Goal: Information Seeking & Learning: Get advice/opinions

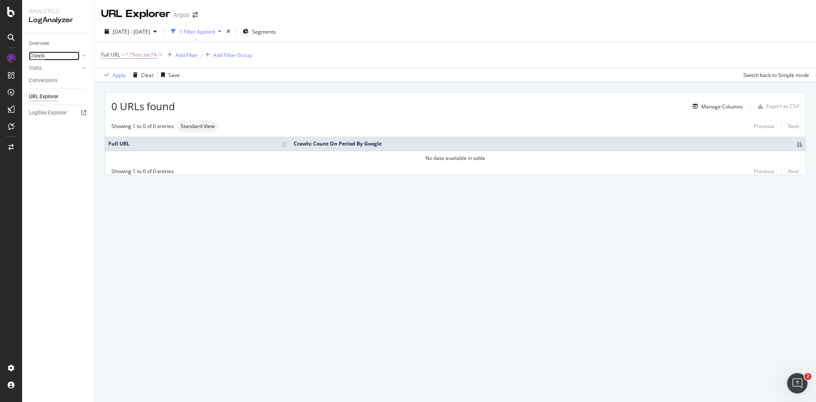
click at [40, 54] on div "Crawls" at bounding box center [37, 55] width 16 height 9
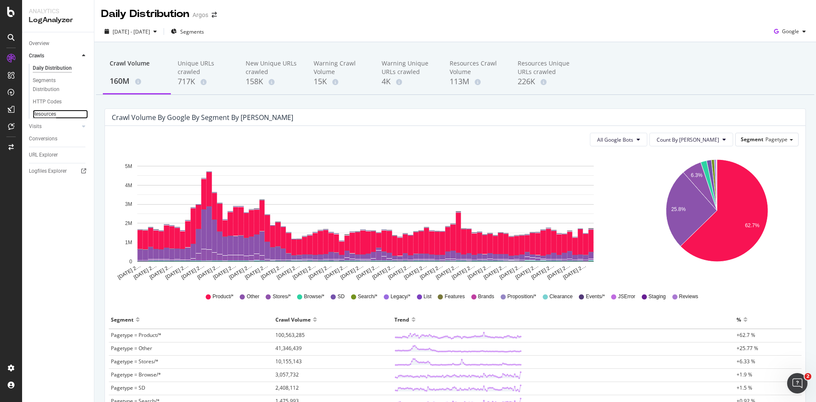
click at [53, 116] on div "Resources" at bounding box center [44, 114] width 23 height 9
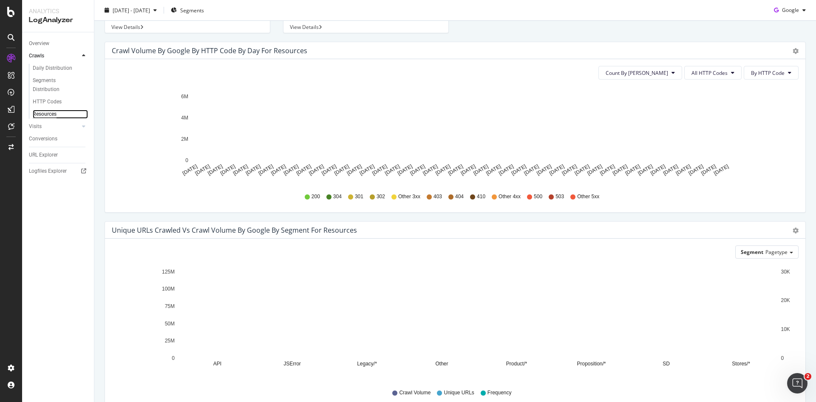
scroll to position [119, 0]
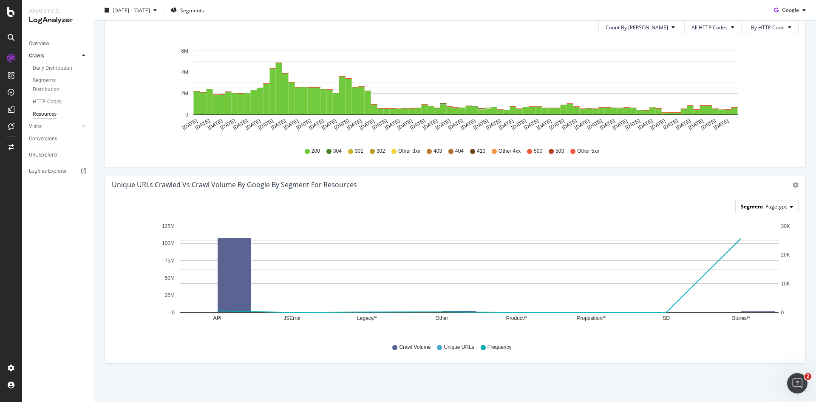
click at [777, 209] on span "Pagetype" at bounding box center [776, 206] width 22 height 7
click at [749, 312] on div "Advanced selector >" at bounding box center [760, 312] width 68 height 12
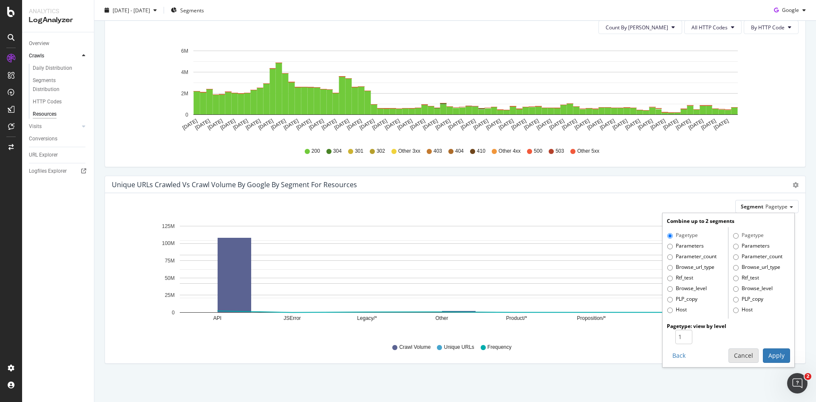
click at [730, 356] on button "Cancel" at bounding box center [743, 355] width 30 height 14
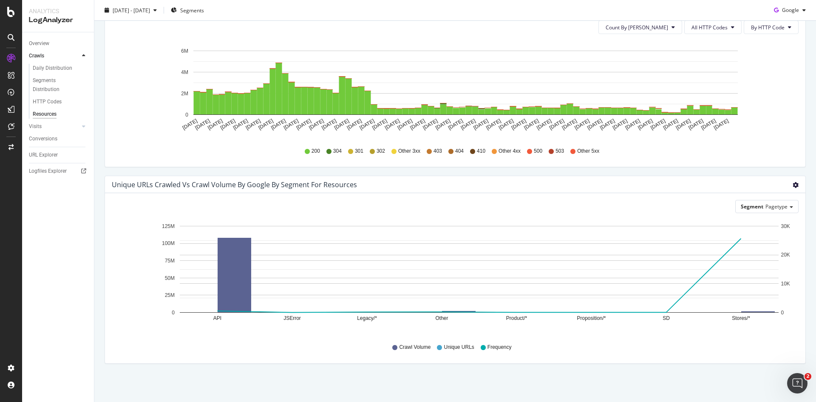
click at [792, 184] on icon "gear" at bounding box center [795, 185] width 6 height 6
click at [661, 170] on div "Crawl Volume by google by HTTP Code by Day for Resources Timeline (by Value) Ti…" at bounding box center [455, 85] width 714 height 179
click at [784, 6] on div "Google" at bounding box center [789, 10] width 39 height 13
click at [596, 18] on div "2025 Mar. 31st - Jun. 24th Segments Google" at bounding box center [455, 11] width 722 height 17
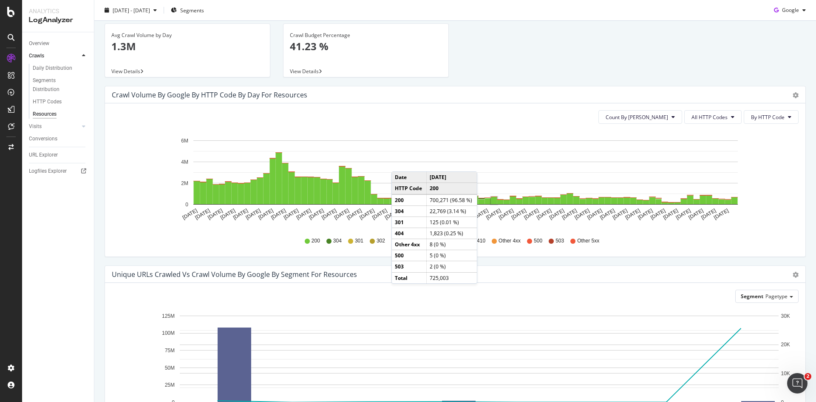
scroll to position [0, 0]
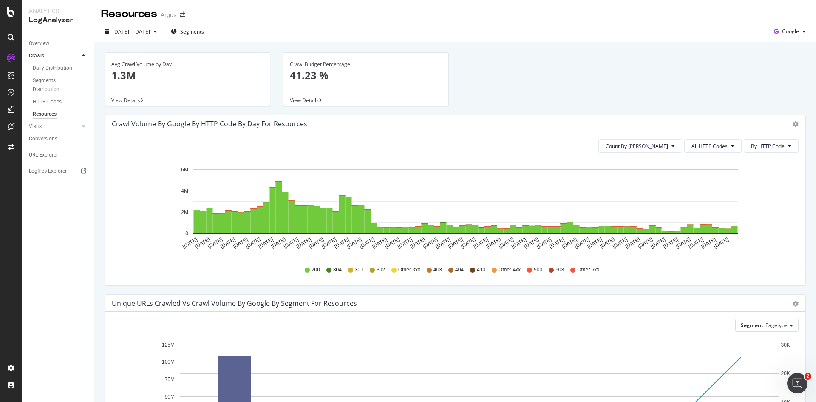
click at [130, 102] on span "View Details" at bounding box center [125, 99] width 29 height 7
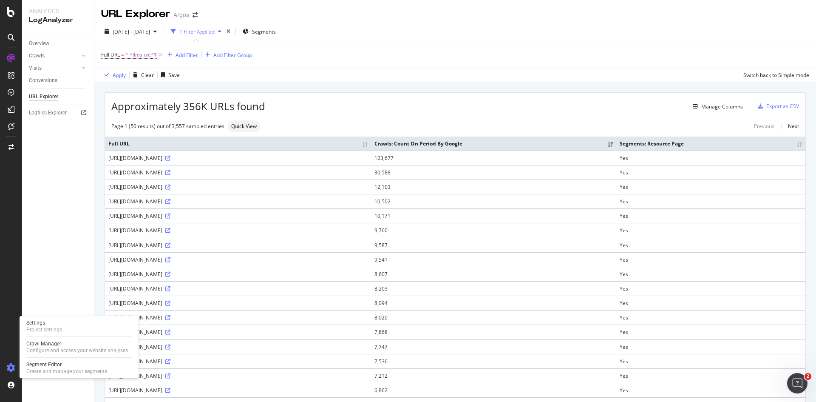
click at [9, 367] on icon at bounding box center [11, 367] width 8 height 8
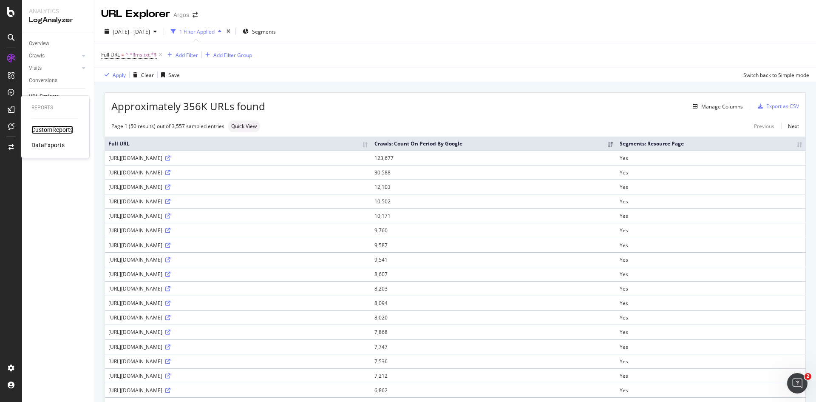
click at [38, 127] on div "CustomReports" at bounding box center [52, 129] width 42 height 8
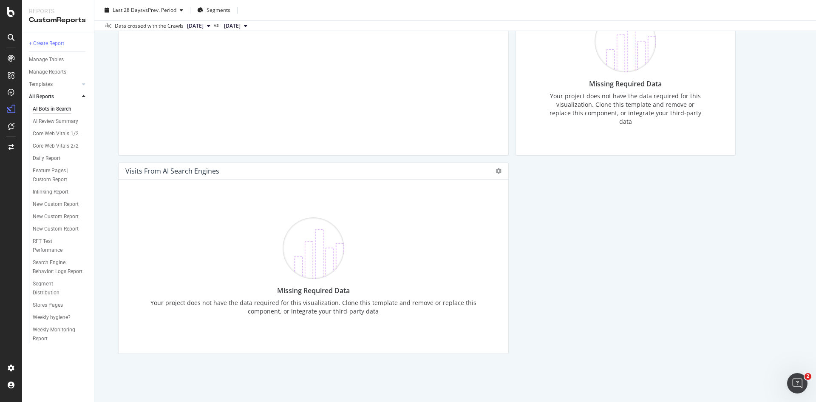
scroll to position [1694, 0]
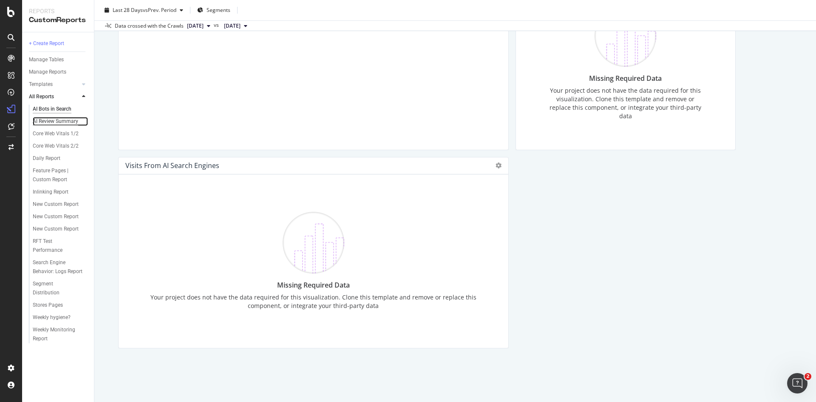
click at [57, 121] on div "AI Review Summary" at bounding box center [55, 121] width 45 height 9
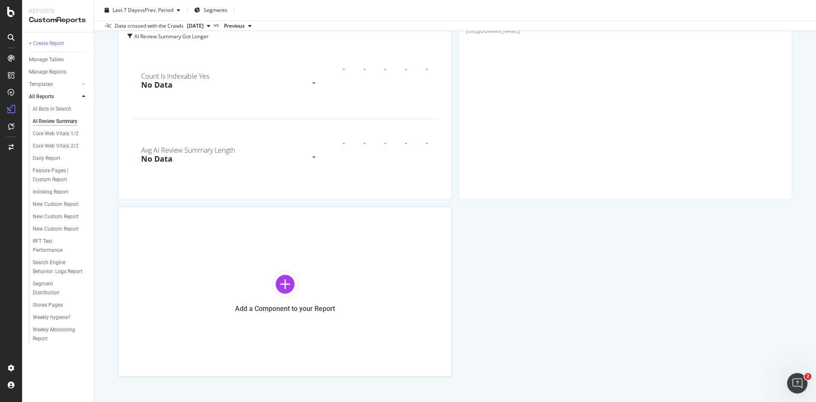
scroll to position [1518, 0]
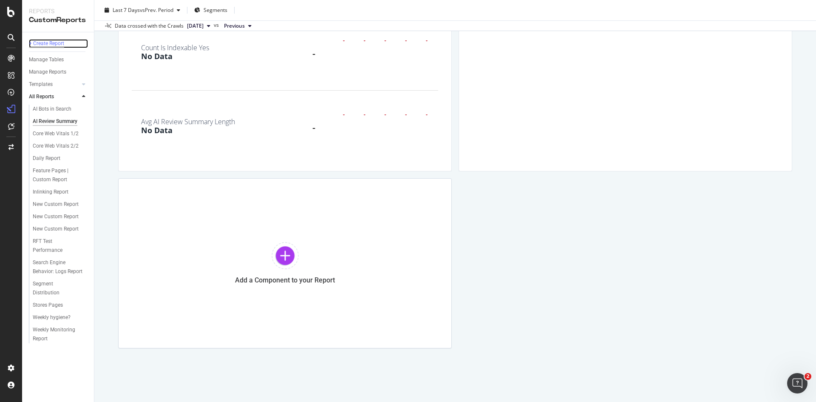
click at [52, 45] on div "+ Create Report" at bounding box center [46, 43] width 35 height 9
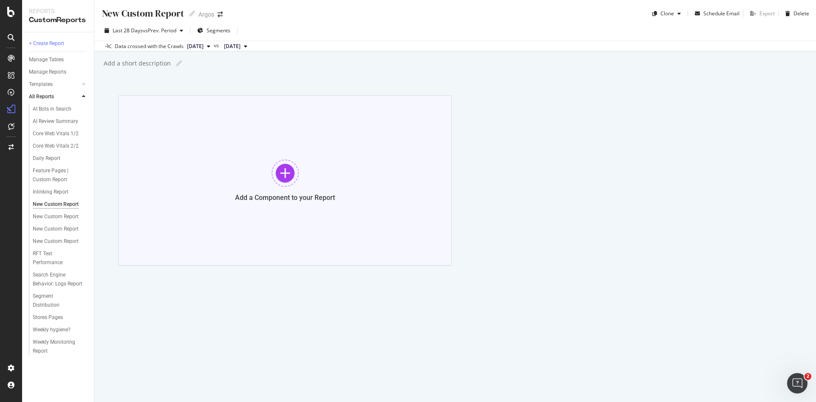
click at [279, 193] on div "Add a Component to your Report" at bounding box center [285, 197] width 100 height 8
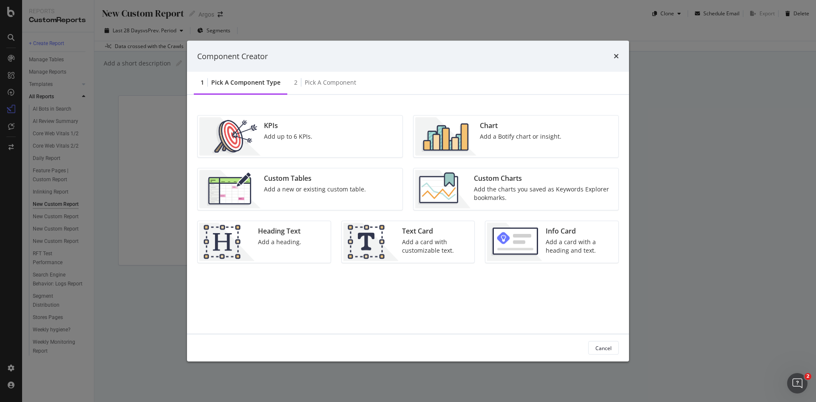
click at [514, 144] on div "Chart Add a Botify chart or insight." at bounding box center [520, 136] width 88 height 38
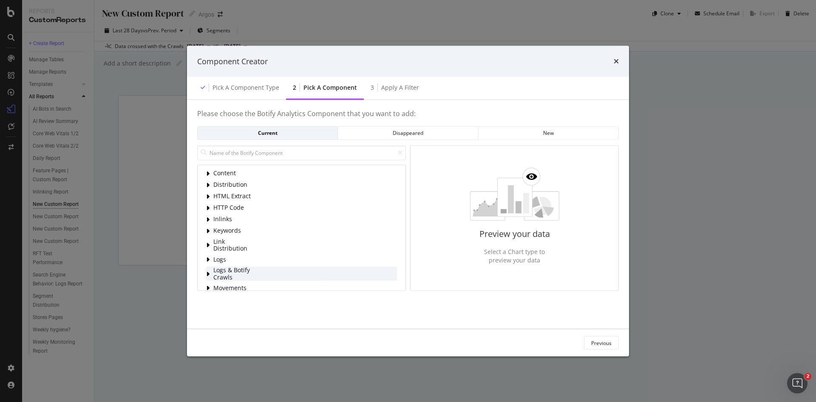
click at [208, 274] on icon "modal" at bounding box center [207, 273] width 3 height 7
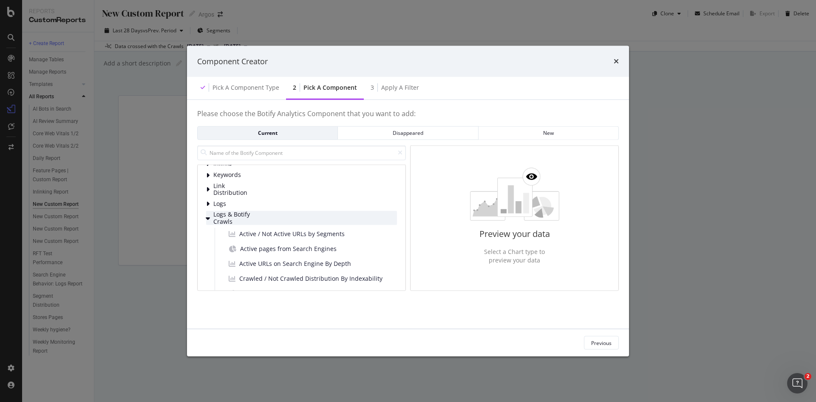
scroll to position [42, 0]
click at [208, 218] on icon "modal" at bounding box center [207, 216] width 3 height 7
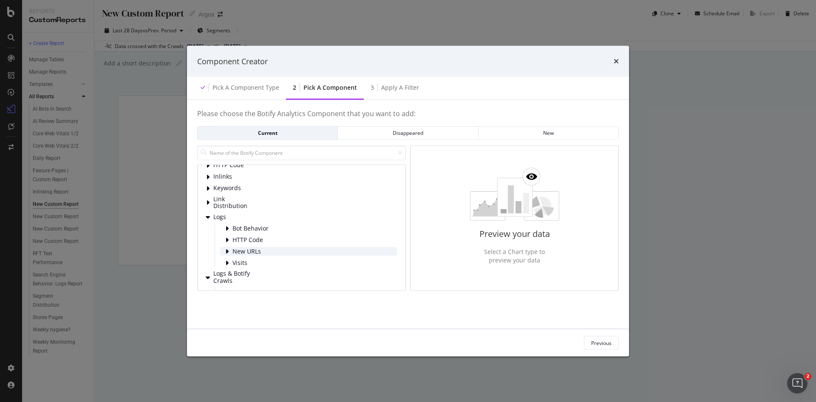
click at [228, 248] on icon "modal" at bounding box center [226, 251] width 3 height 7
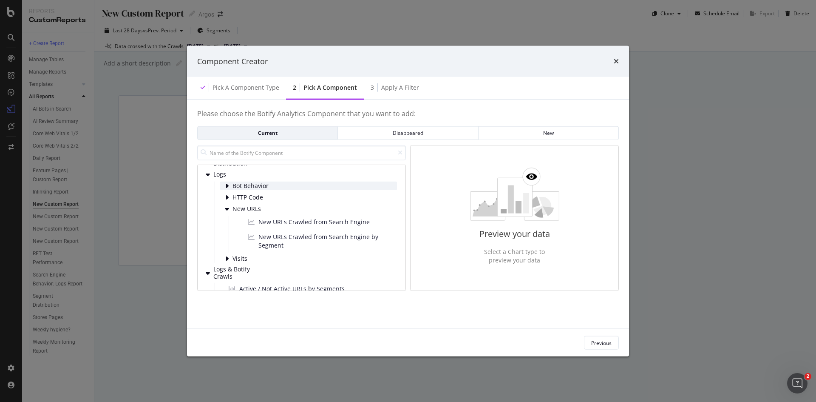
click at [228, 185] on icon "modal" at bounding box center [226, 185] width 3 height 7
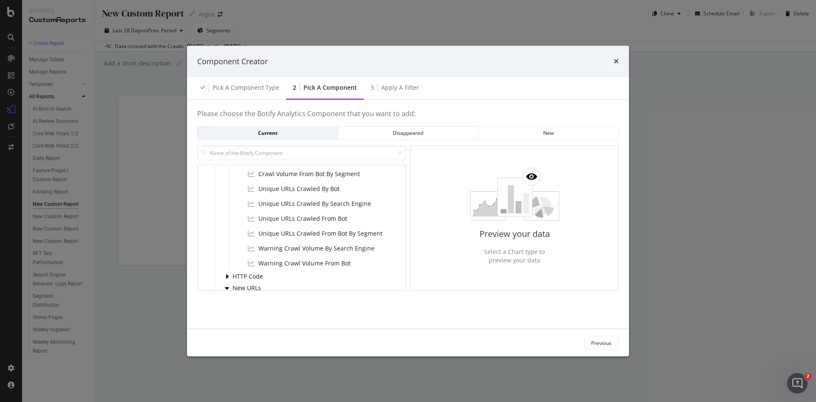
scroll to position [170, 0]
click at [227, 260] on icon "modal" at bounding box center [226, 261] width 3 height 7
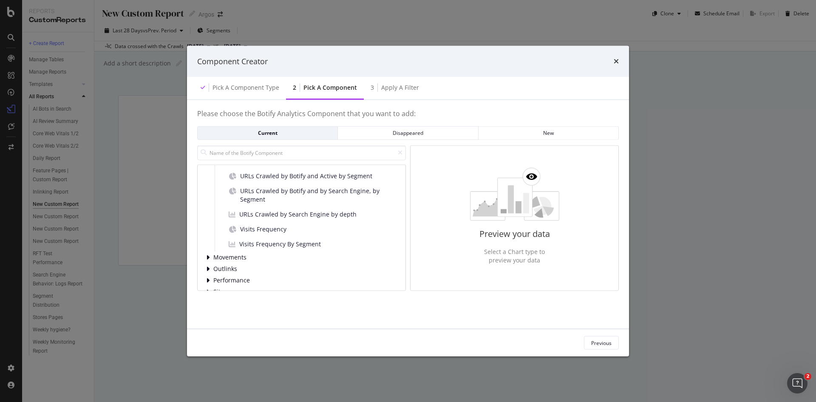
scroll to position [704, 0]
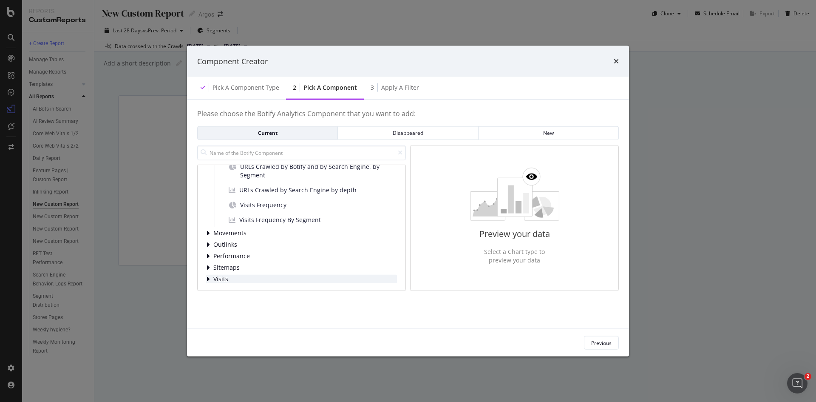
click at [207, 279] on icon "modal" at bounding box center [207, 278] width 3 height 7
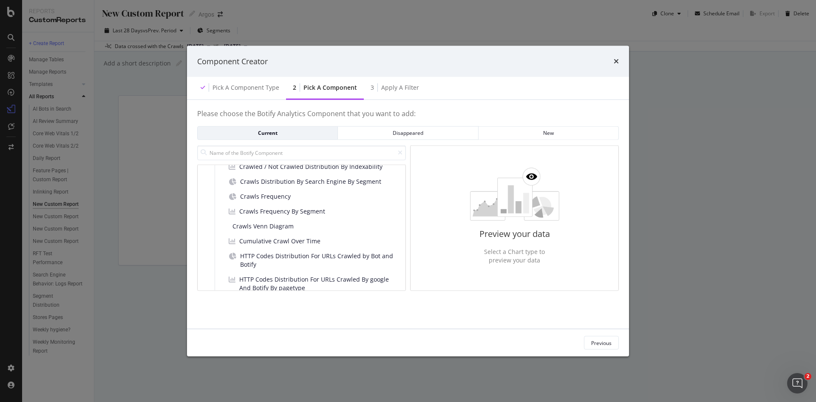
scroll to position [449, 0]
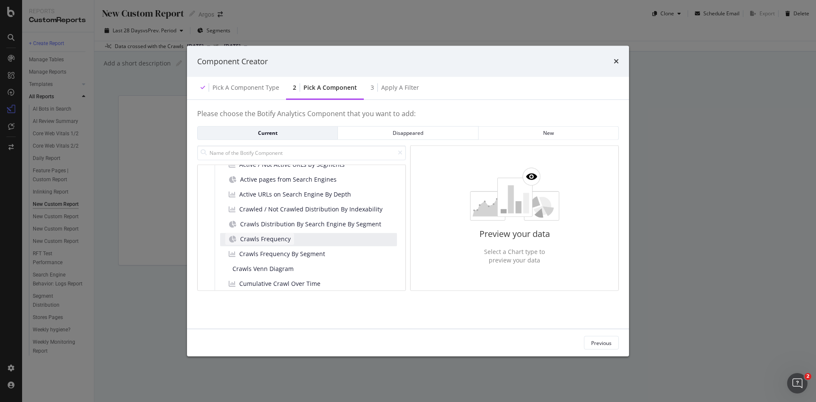
click at [258, 239] on span "Crawls Frequency" at bounding box center [265, 239] width 51 height 8
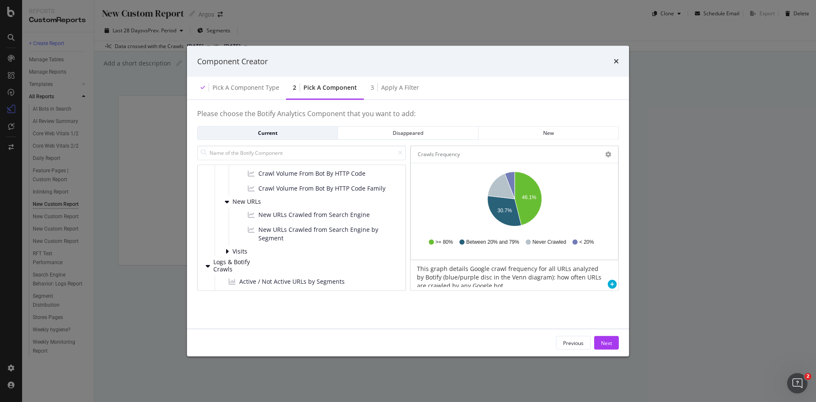
scroll to position [322, 0]
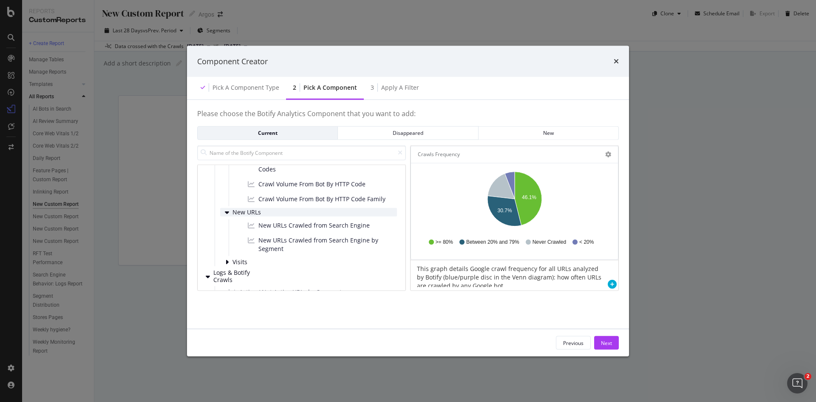
click at [227, 210] on icon "modal" at bounding box center [227, 212] width 4 height 7
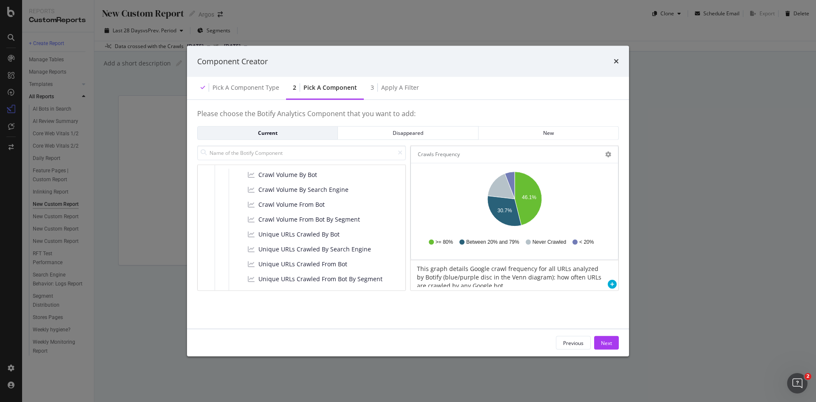
scroll to position [67, 0]
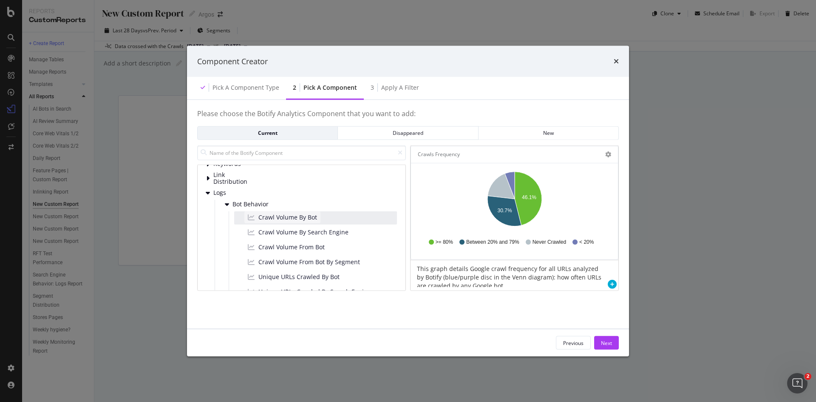
click at [289, 215] on span "Crawl Volume By Bot" at bounding box center [287, 217] width 59 height 8
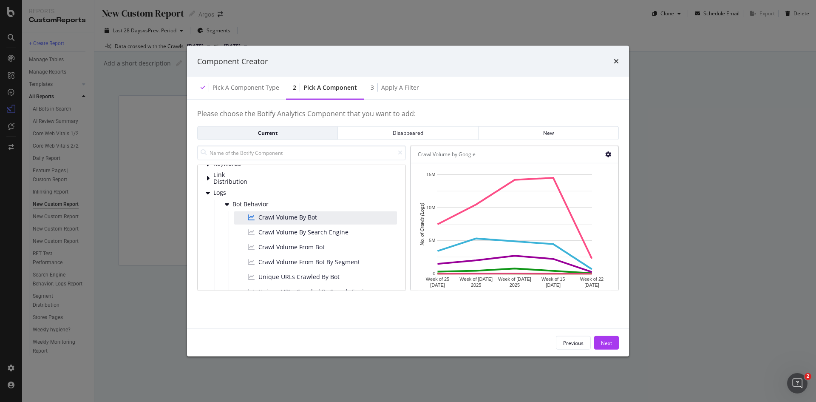
click at [609, 151] on icon "modal" at bounding box center [608, 154] width 6 height 6
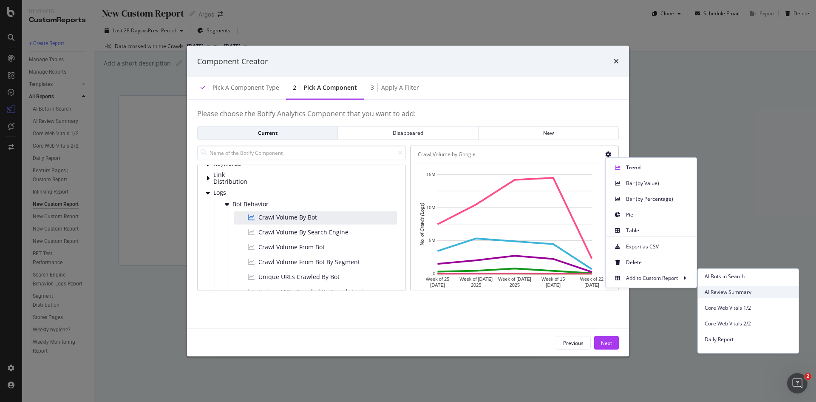
scroll to position [0, 0]
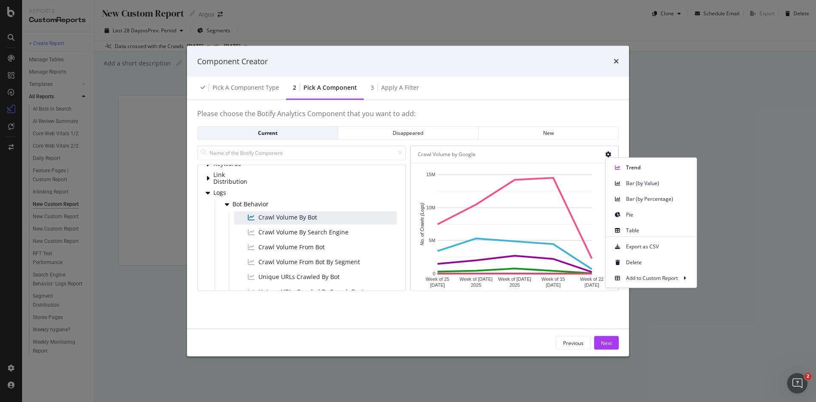
click at [456, 325] on div "Please choose the Botify Analytics Component that you want to add: Current Disa…" at bounding box center [408, 214] width 442 height 229
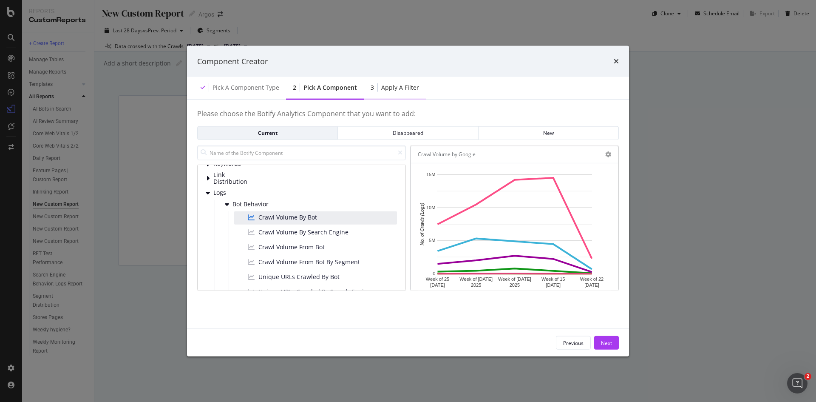
click at [399, 84] on div "Apply a Filter" at bounding box center [400, 87] width 38 height 8
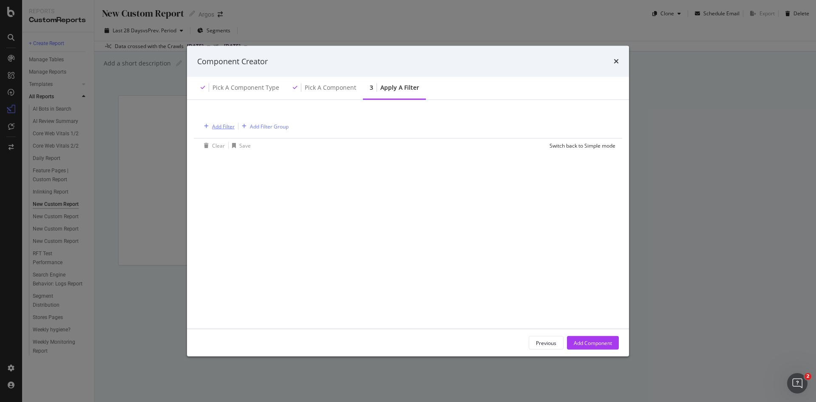
click at [221, 124] on div "Add Filter" at bounding box center [223, 125] width 23 height 7
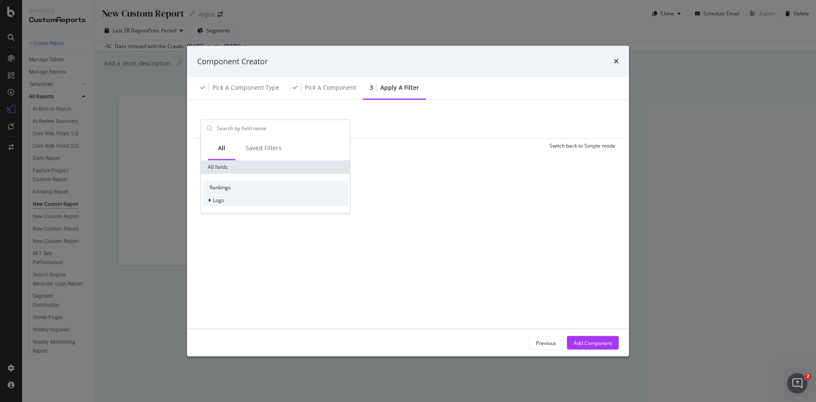
click at [210, 199] on icon "modal" at bounding box center [209, 199] width 3 height 5
click at [213, 213] on icon "modal" at bounding box center [214, 211] width 3 height 5
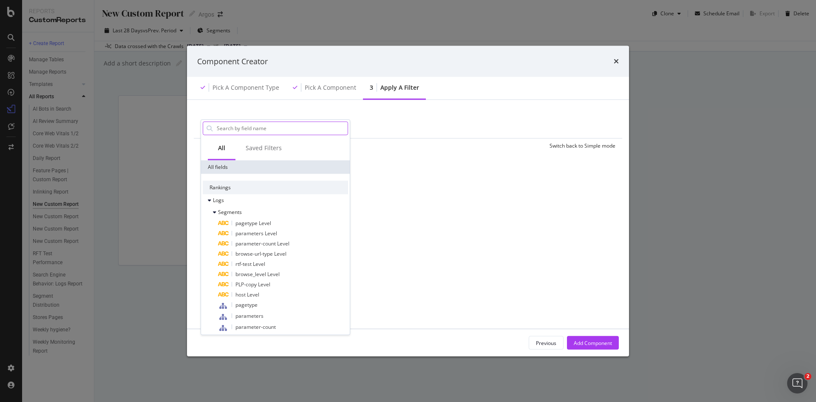
click at [237, 128] on input "modal" at bounding box center [282, 128] width 132 height 13
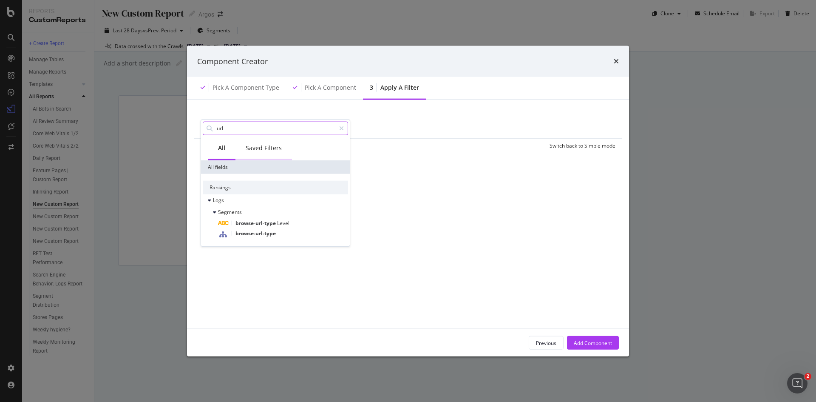
type input "url"
click at [258, 149] on div "Saved Filters" at bounding box center [264, 147] width 36 height 8
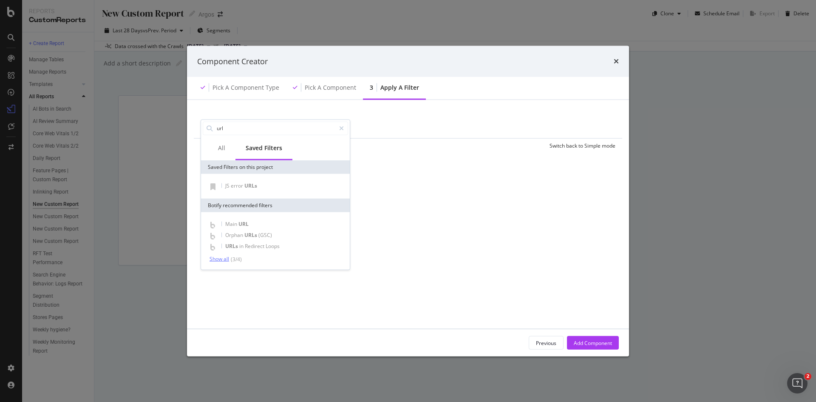
click at [224, 260] on div "Show all" at bounding box center [219, 259] width 20 height 6
click at [330, 86] on div "Pick a Component" at bounding box center [330, 87] width 51 height 8
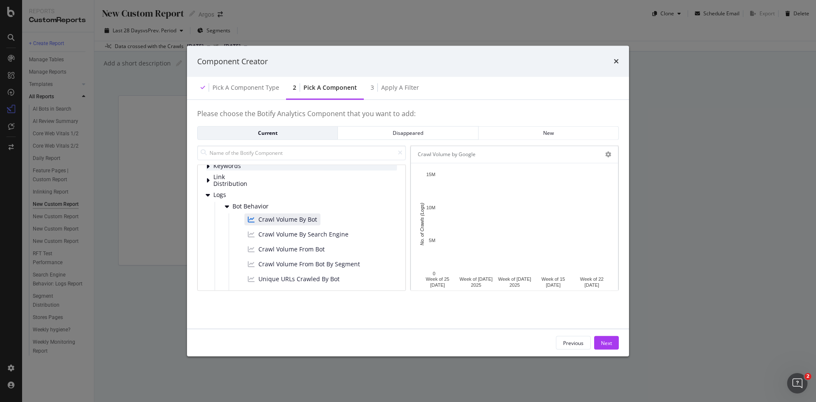
scroll to position [85, 0]
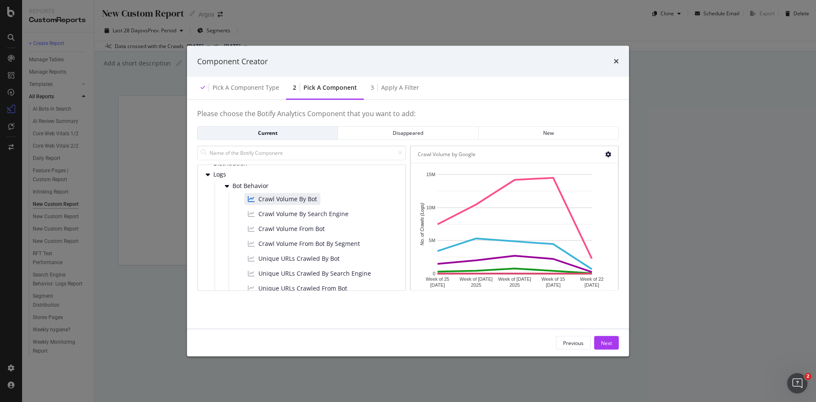
click at [608, 153] on icon "modal" at bounding box center [608, 154] width 6 height 6
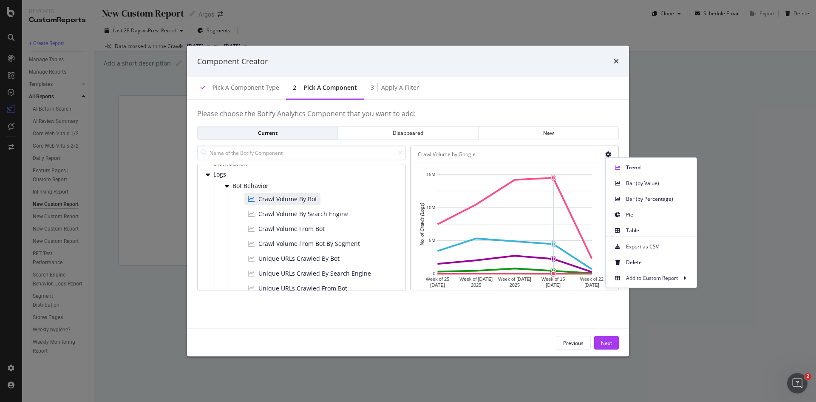
click at [498, 318] on div "Please choose the Botify Analytics Component that you want to add: Current Disa…" at bounding box center [408, 214] width 422 height 208
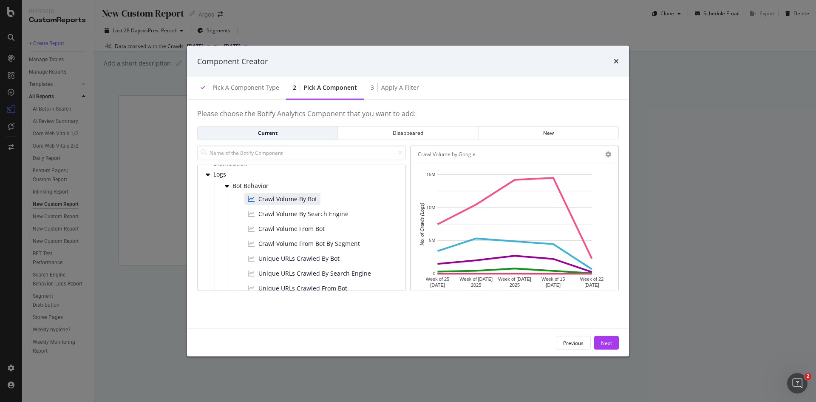
click at [447, 156] on div "Crawl Volume by Google" at bounding box center [447, 154] width 58 height 8
click at [385, 85] on div "Apply a Filter" at bounding box center [400, 87] width 38 height 8
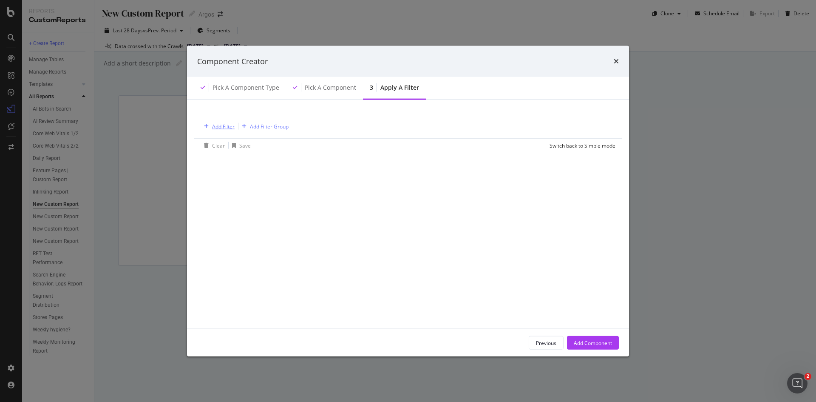
click at [215, 127] on div "Add Filter" at bounding box center [223, 125] width 23 height 7
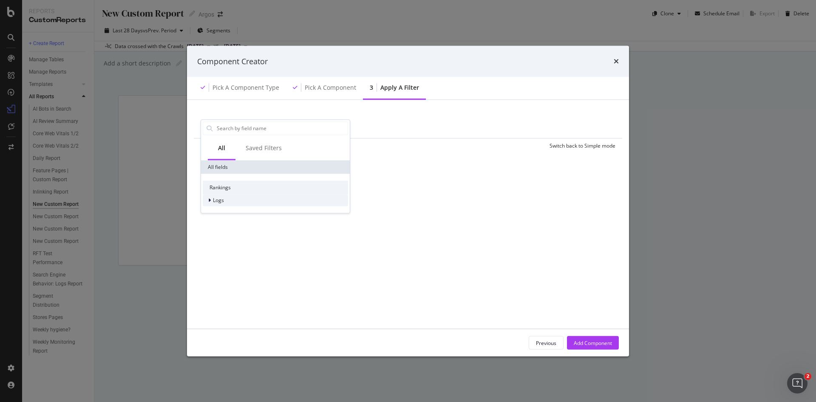
click at [210, 200] on icon "modal" at bounding box center [209, 199] width 3 height 5
click at [215, 209] on icon "modal" at bounding box center [214, 211] width 3 height 5
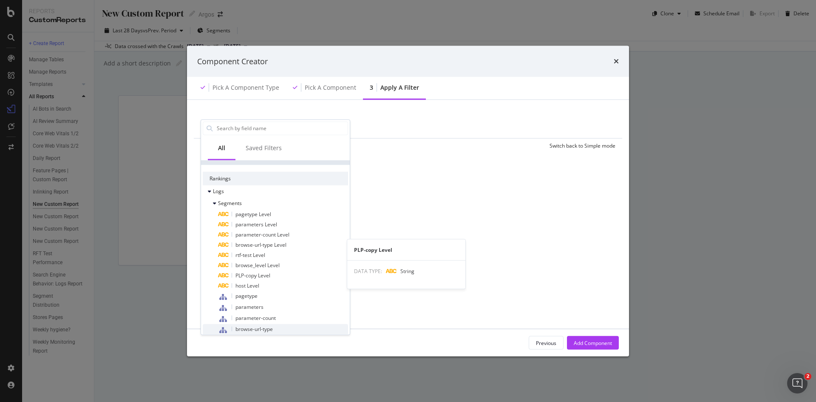
scroll to position [0, 0]
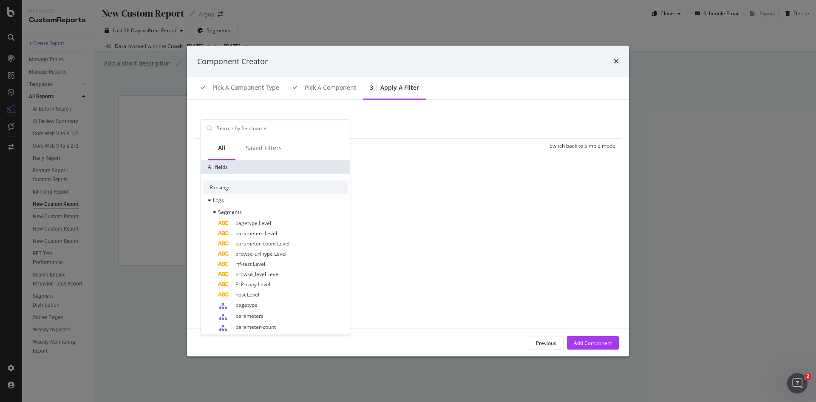
click at [431, 234] on div "Add Filter Add Filter Group Clear Save Switch back to Simple mode All Saved Fil…" at bounding box center [408, 214] width 422 height 208
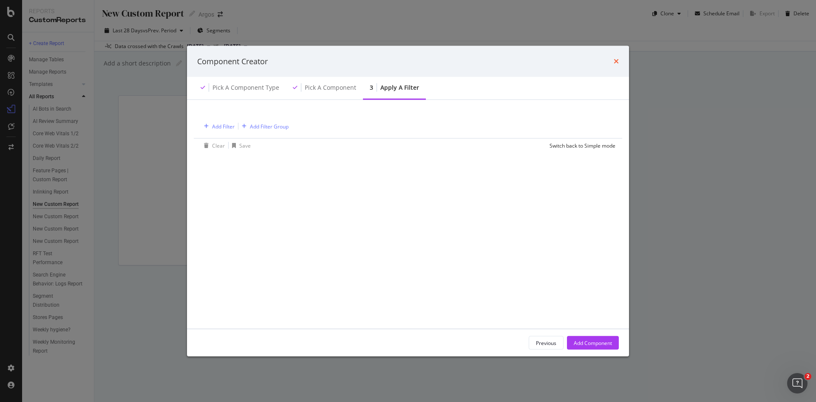
click at [617, 62] on icon "times" at bounding box center [616, 61] width 5 height 7
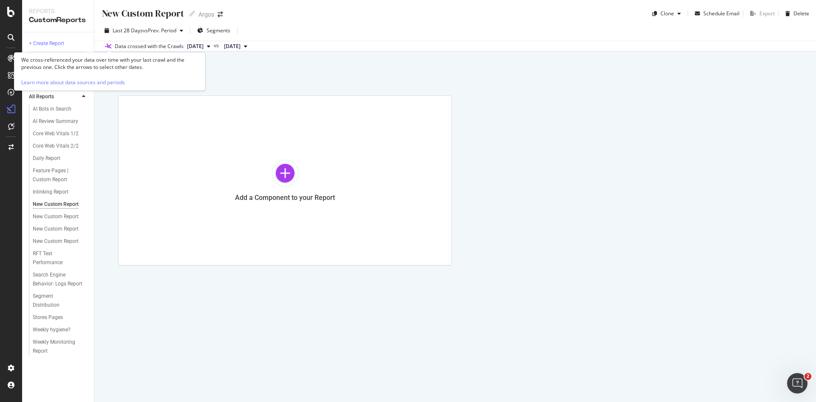
click at [108, 44] on icon at bounding box center [108, 46] width 6 height 5
click at [223, 31] on span "Segments" at bounding box center [219, 30] width 24 height 7
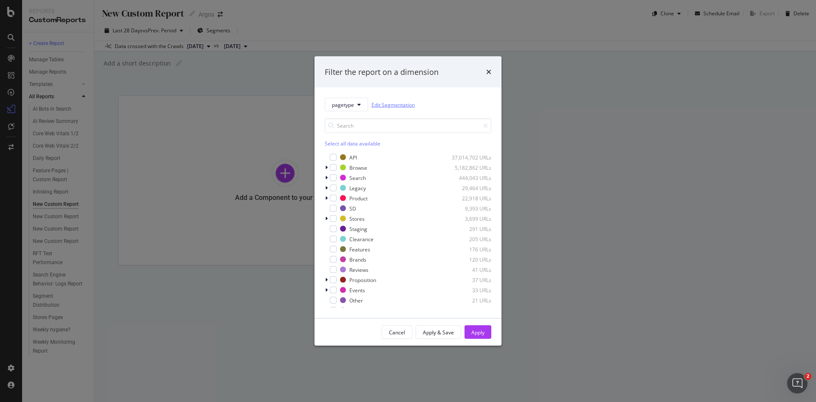
click at [391, 102] on link "Edit Segmentation" at bounding box center [392, 104] width 43 height 9
click at [357, 105] on icon "modal" at bounding box center [358, 104] width 3 height 5
click at [360, 183] on span "browse-url-type" at bounding box center [352, 182] width 40 height 8
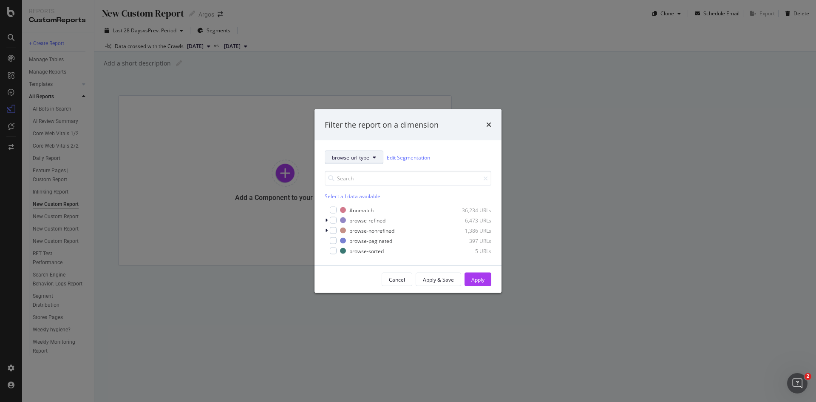
click at [370, 154] on button "browse-url-type" at bounding box center [354, 157] width 59 height 14
click at [350, 250] on span "rtf-test" at bounding box center [352, 251] width 40 height 8
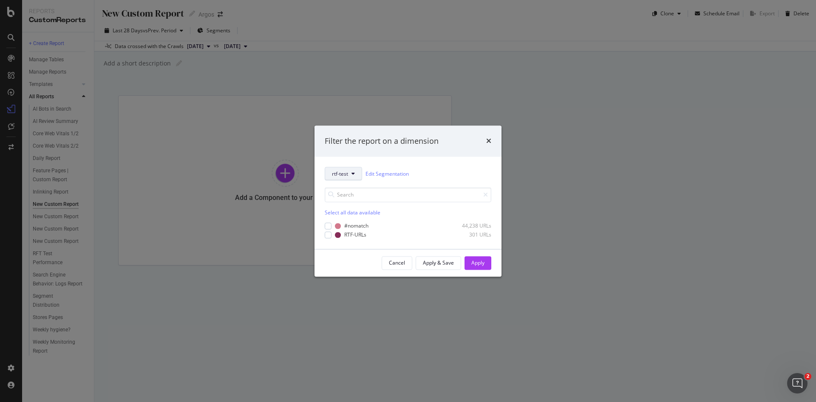
click at [351, 176] on button "rtf-test" at bounding box center [343, 174] width 37 height 14
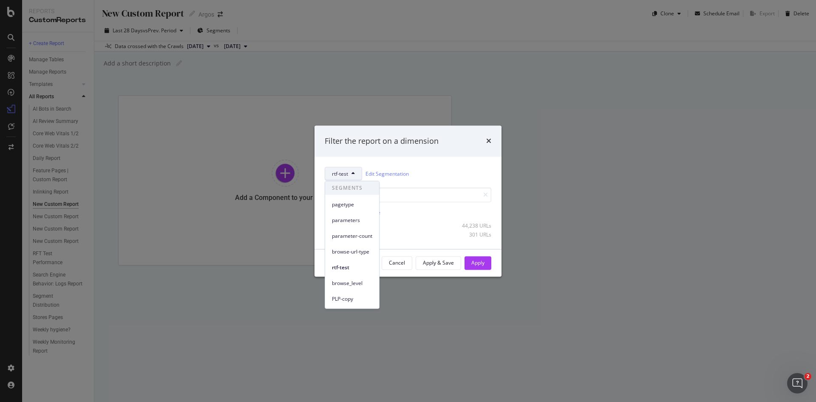
click at [346, 303] on div "PLP-copy" at bounding box center [352, 298] width 54 height 12
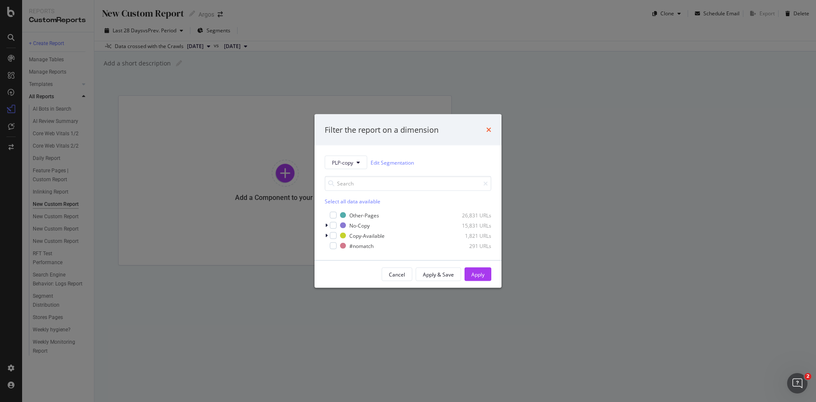
click at [490, 129] on icon "times" at bounding box center [488, 129] width 5 height 7
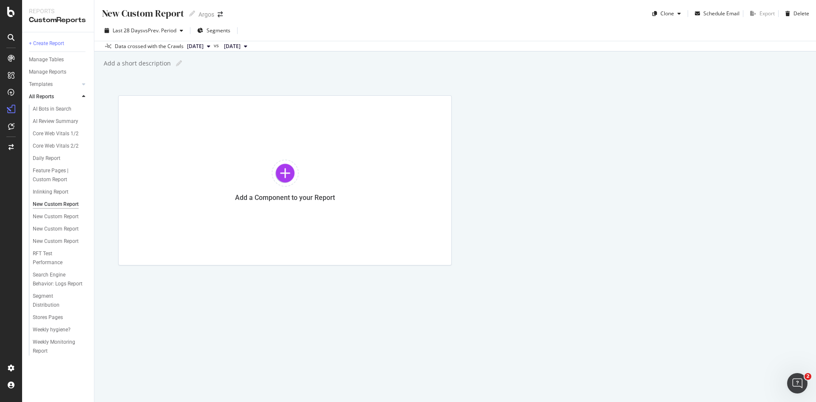
click at [473, 179] on div "Add a Component to your Report" at bounding box center [455, 180] width 674 height 170
click at [39, 145] on div "DataExports" at bounding box center [47, 145] width 33 height 8
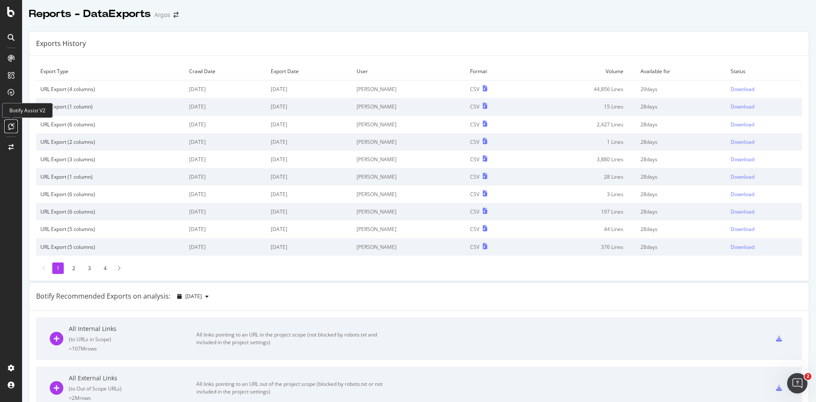
click at [7, 128] on div at bounding box center [11, 126] width 14 height 14
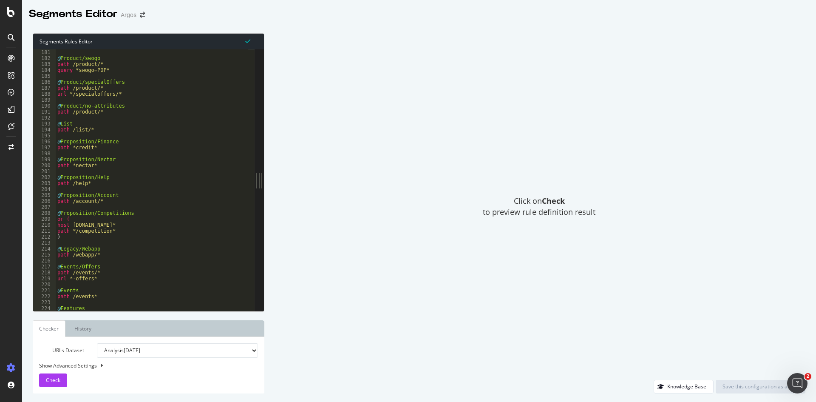
scroll to position [1275, 0]
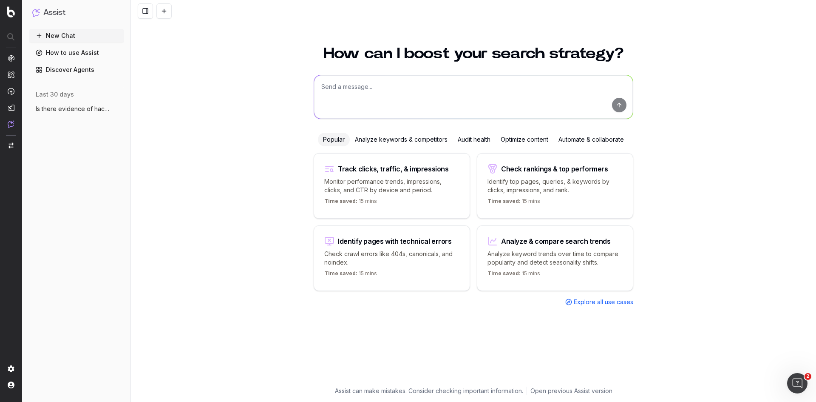
click at [452, 93] on textarea at bounding box center [473, 96] width 319 height 43
type textarea "H"
paste textarea "/llms.txt"
type textarea "Show me ai search bot requests for the following path /llms.txt"
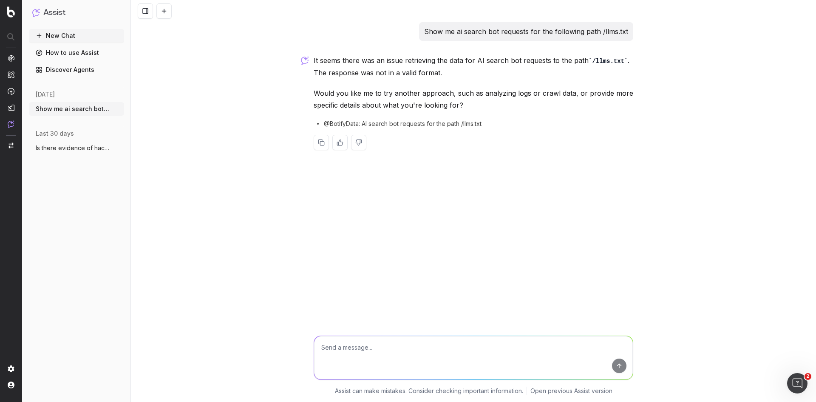
click at [386, 348] on textarea at bounding box center [473, 357] width 319 height 43
click at [386, 348] on textarea "Yes please analyze logdata" at bounding box center [473, 357] width 319 height 43
type textarea "Yes please analyze log data"
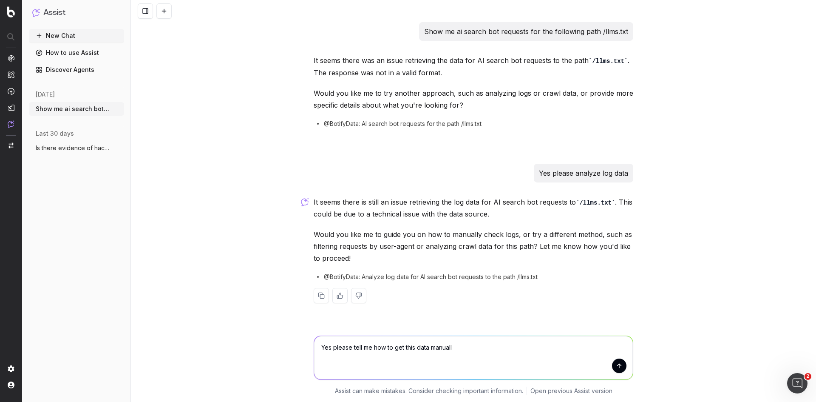
type textarea "Yes please tell me how to get this data manually"
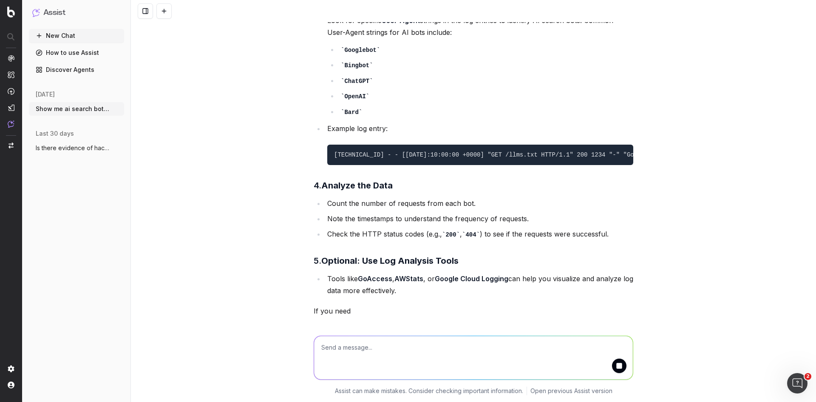
scroll to position [621, 0]
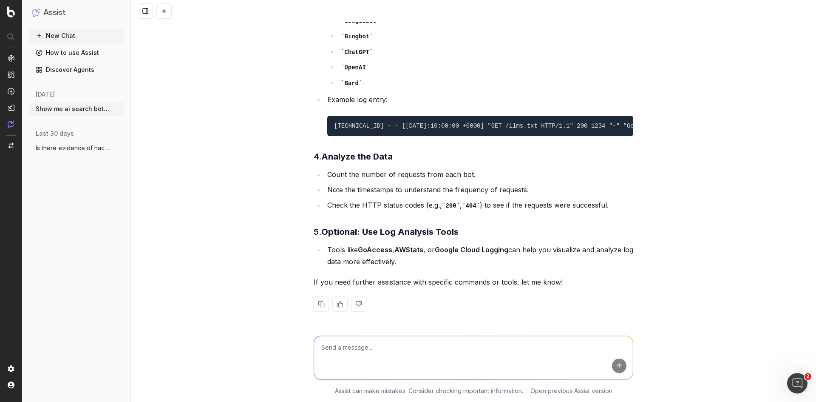
click at [358, 303] on button at bounding box center [358, 303] width 15 height 15
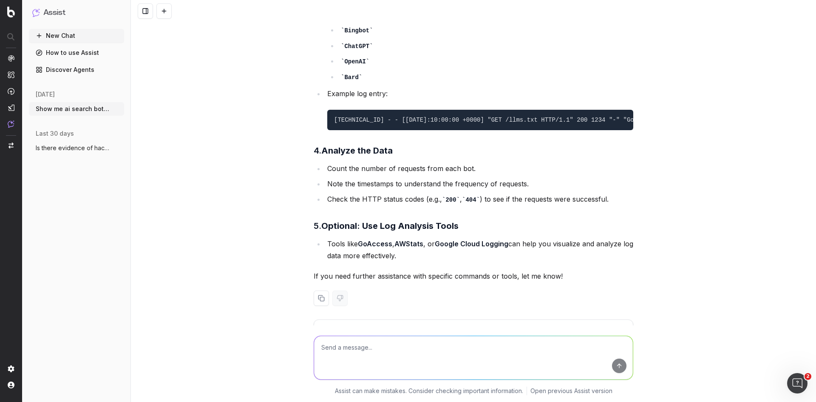
scroll to position [681, 0]
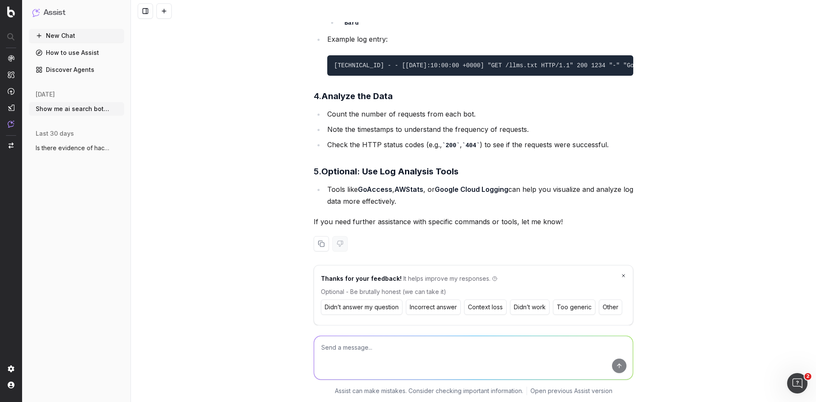
click at [339, 308] on button "Didn’t answer my question" at bounding box center [362, 306] width 82 height 15
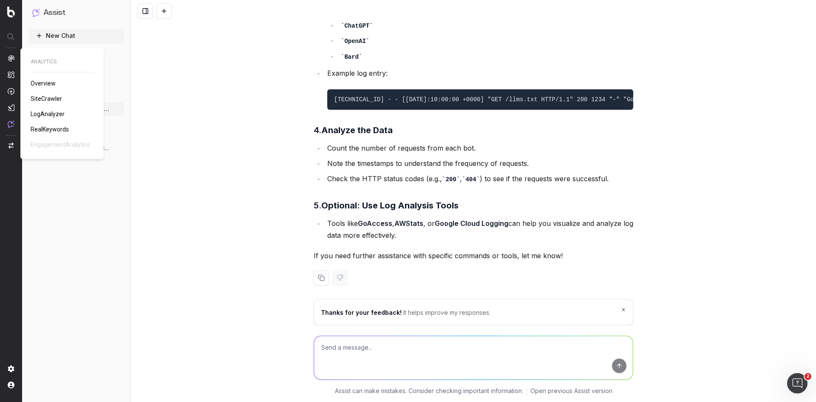
click at [39, 114] on span "LogAnalyzer" at bounding box center [48, 113] width 34 height 7
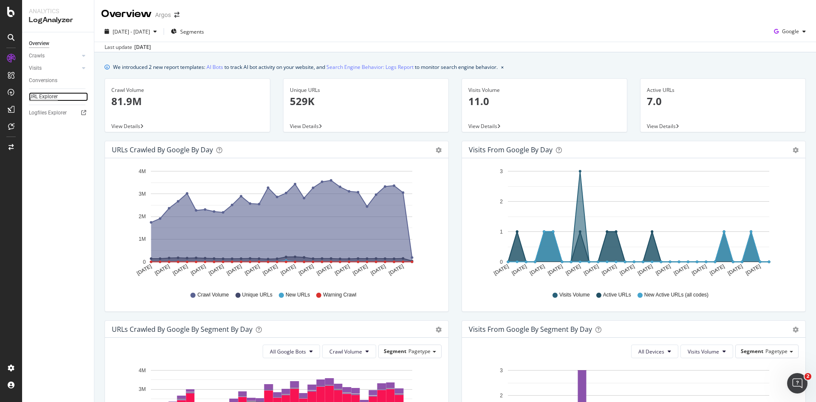
click at [39, 93] on div "URL Explorer" at bounding box center [43, 96] width 29 height 9
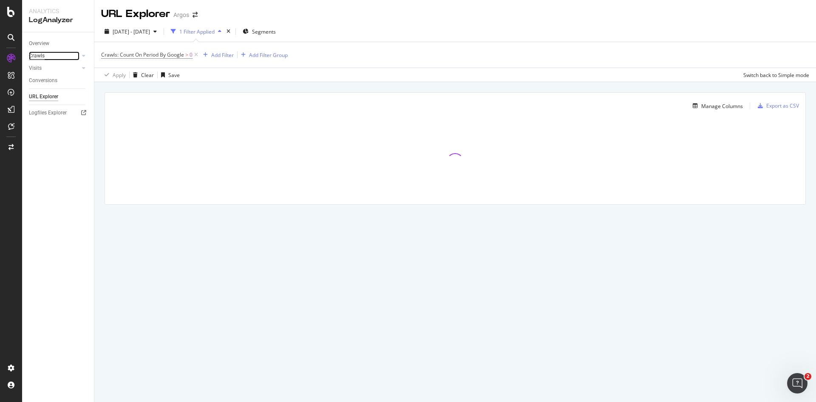
click at [41, 54] on div "Crawls" at bounding box center [37, 55] width 16 height 9
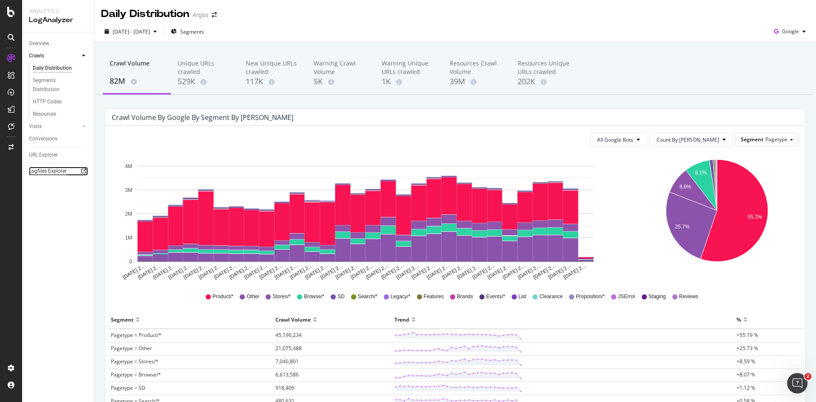
click at [50, 171] on div "Logfiles Explorer" at bounding box center [48, 171] width 38 height 9
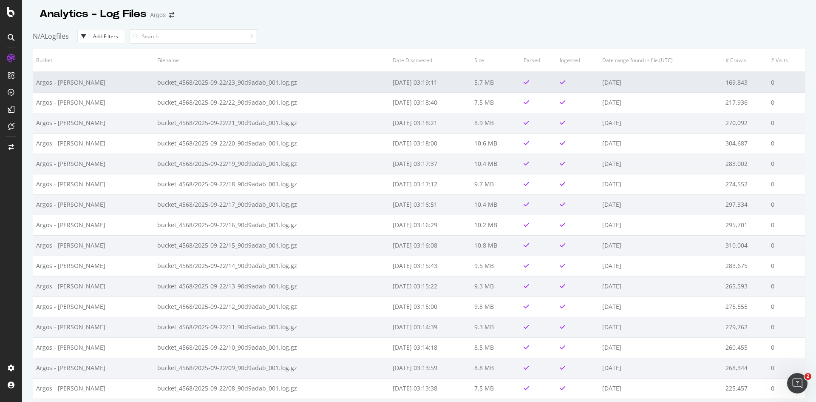
click at [180, 82] on td "bucket_4568/2025-09-22/23_90d9adab_001.log.gz" at bounding box center [271, 82] width 235 height 20
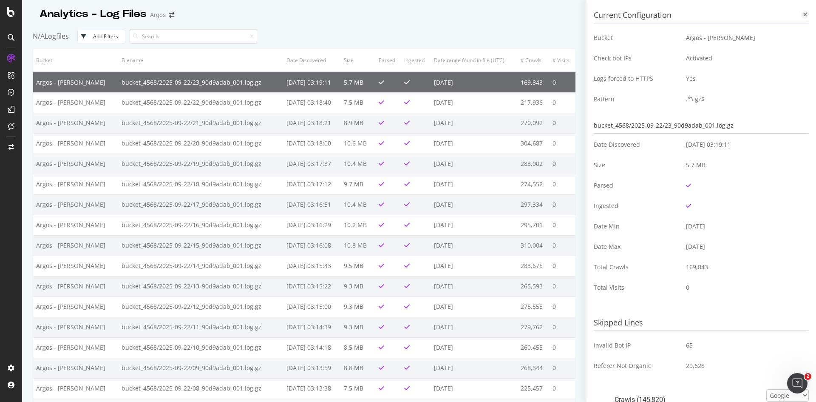
click at [803, 14] on icon at bounding box center [805, 14] width 4 height 5
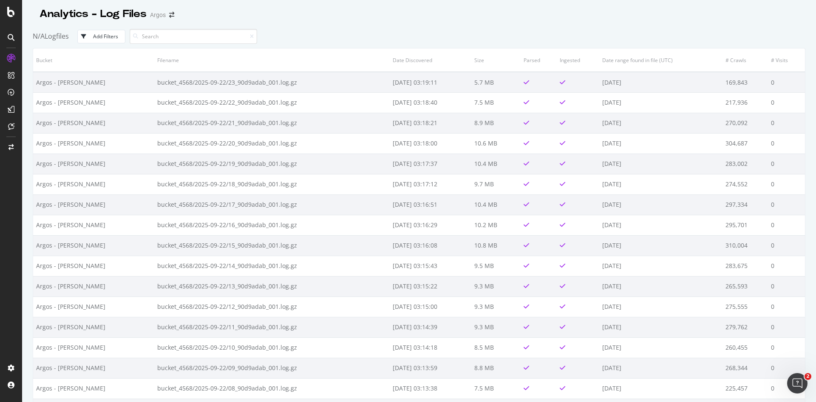
click at [105, 37] on div "Add Filters" at bounding box center [105, 36] width 25 height 7
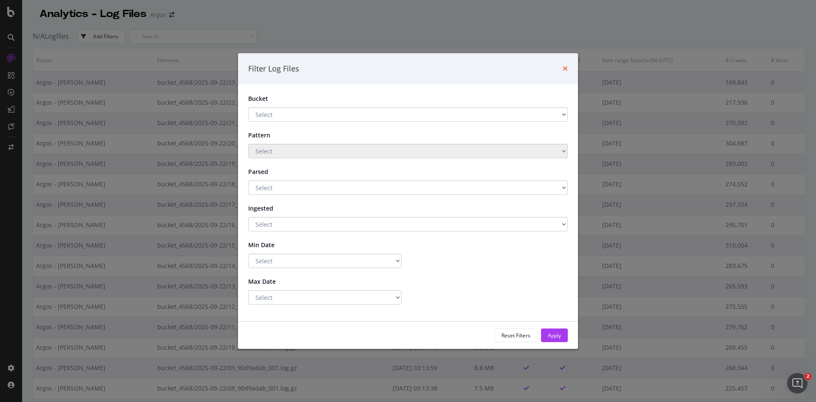
click at [566, 68] on icon "times" at bounding box center [565, 68] width 5 height 7
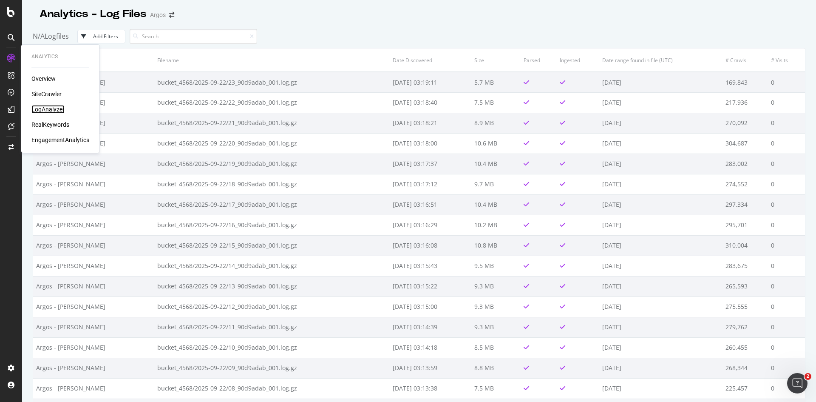
click at [42, 109] on div "LogAnalyzer" at bounding box center [47, 109] width 33 height 8
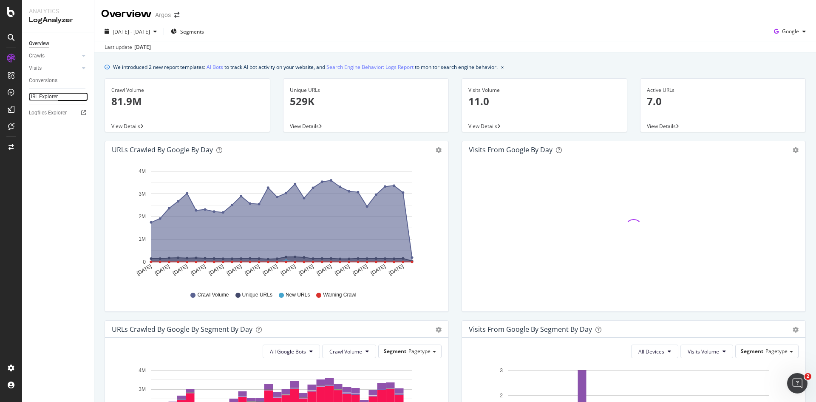
click at [39, 96] on div "URL Explorer" at bounding box center [43, 96] width 29 height 9
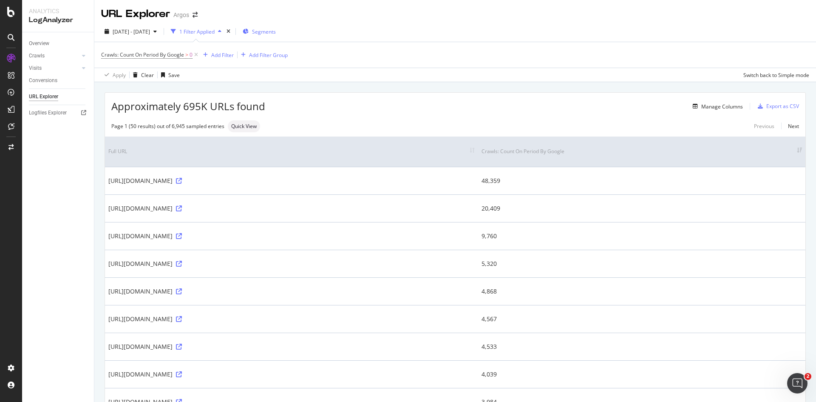
click at [276, 34] on span "Segments" at bounding box center [264, 31] width 24 height 7
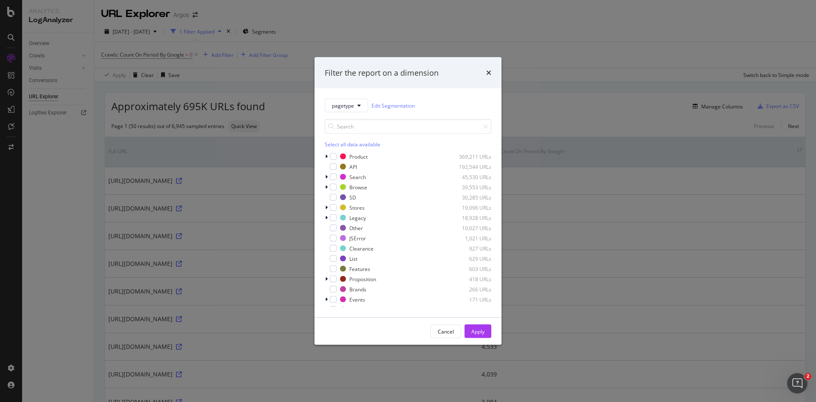
click at [345, 144] on div "Select all data available" at bounding box center [408, 144] width 167 height 7
click at [345, 144] on div "Unselect all data available" at bounding box center [408, 144] width 167 height 7
click at [350, 99] on button "pagetype" at bounding box center [346, 106] width 43 height 14
click at [444, 328] on div "Cancel" at bounding box center [446, 330] width 16 height 7
